Goal: Transaction & Acquisition: Purchase product/service

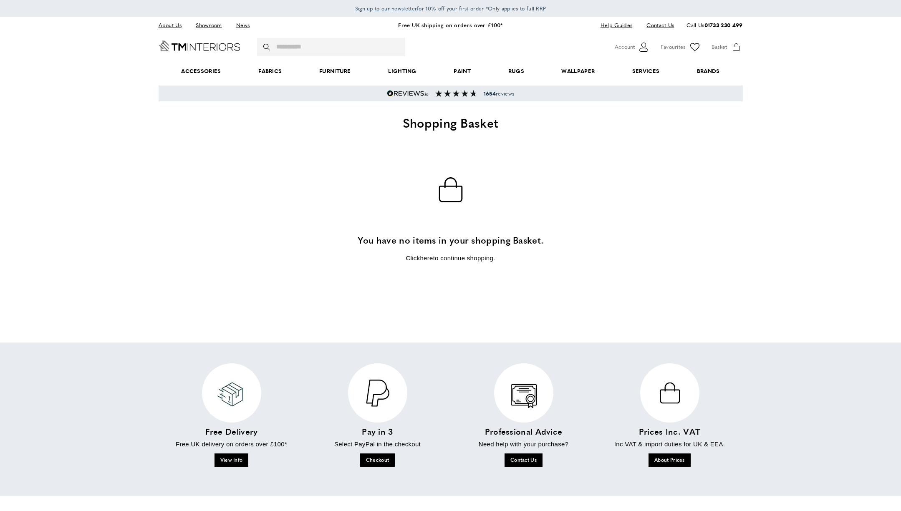
scroll to position [0, 117]
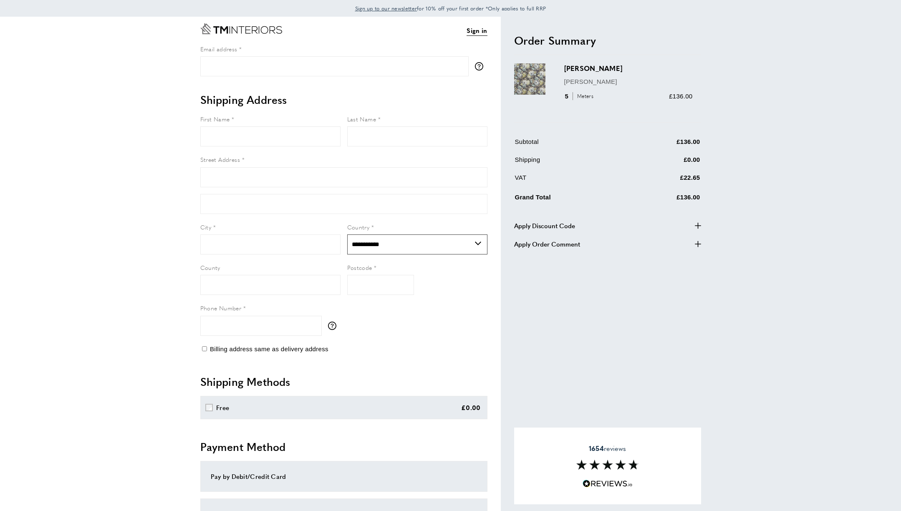
click at [445, 244] on select "**********" at bounding box center [417, 245] width 140 height 20
select select "**"
